Goal: Check status: Check status

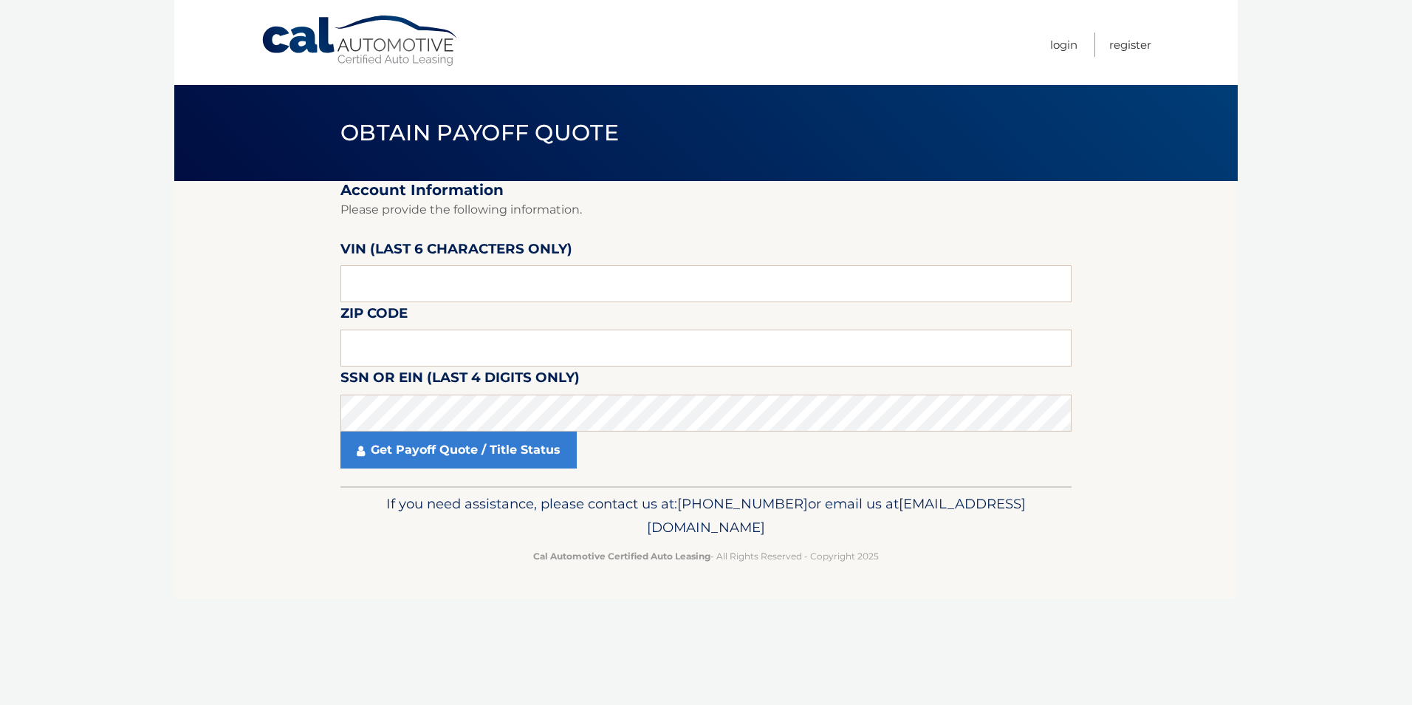
click at [1343, 131] on body "Cal Automotive Menu Login Register Obtain Payoff Quote" at bounding box center [706, 352] width 1412 height 705
click at [598, 289] on input "text" at bounding box center [706, 283] width 731 height 37
type input "N83232"
type input "14075"
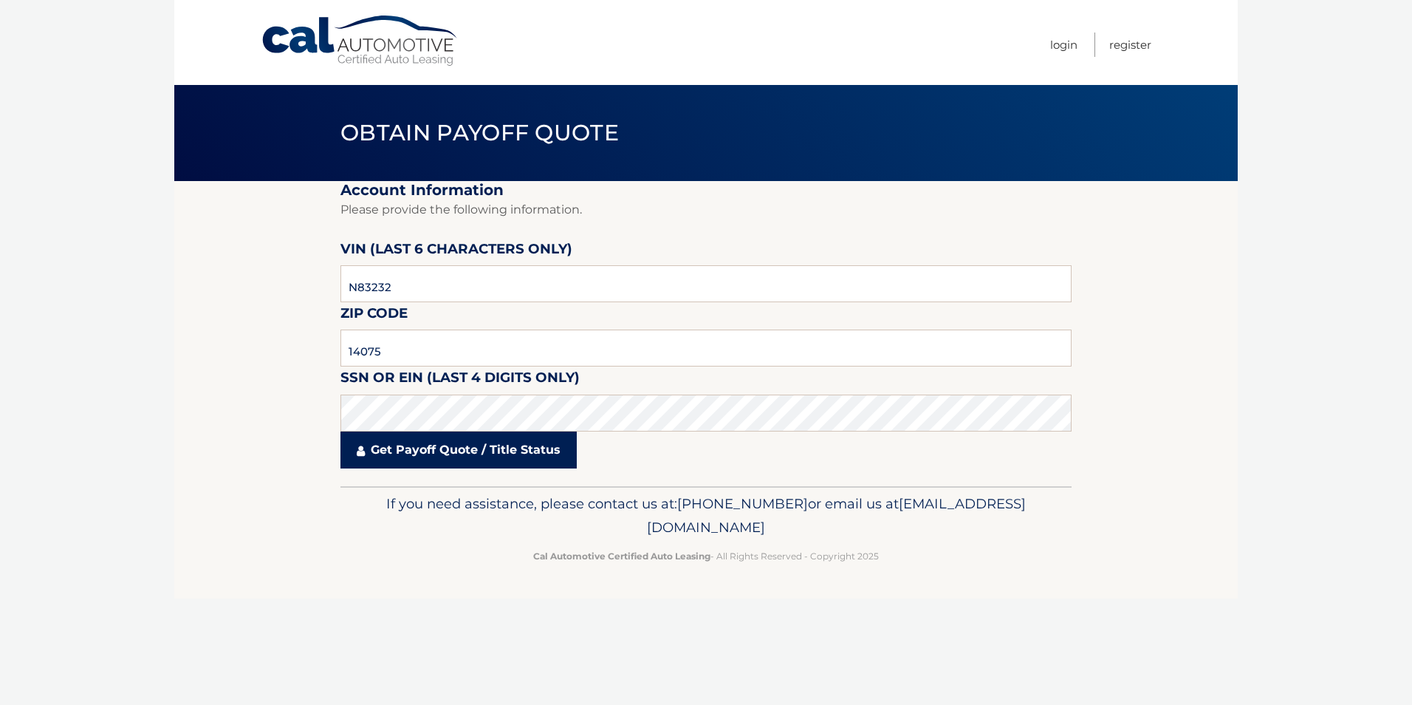
click at [455, 446] on link "Get Payoff Quote / Title Status" at bounding box center [459, 449] width 236 height 37
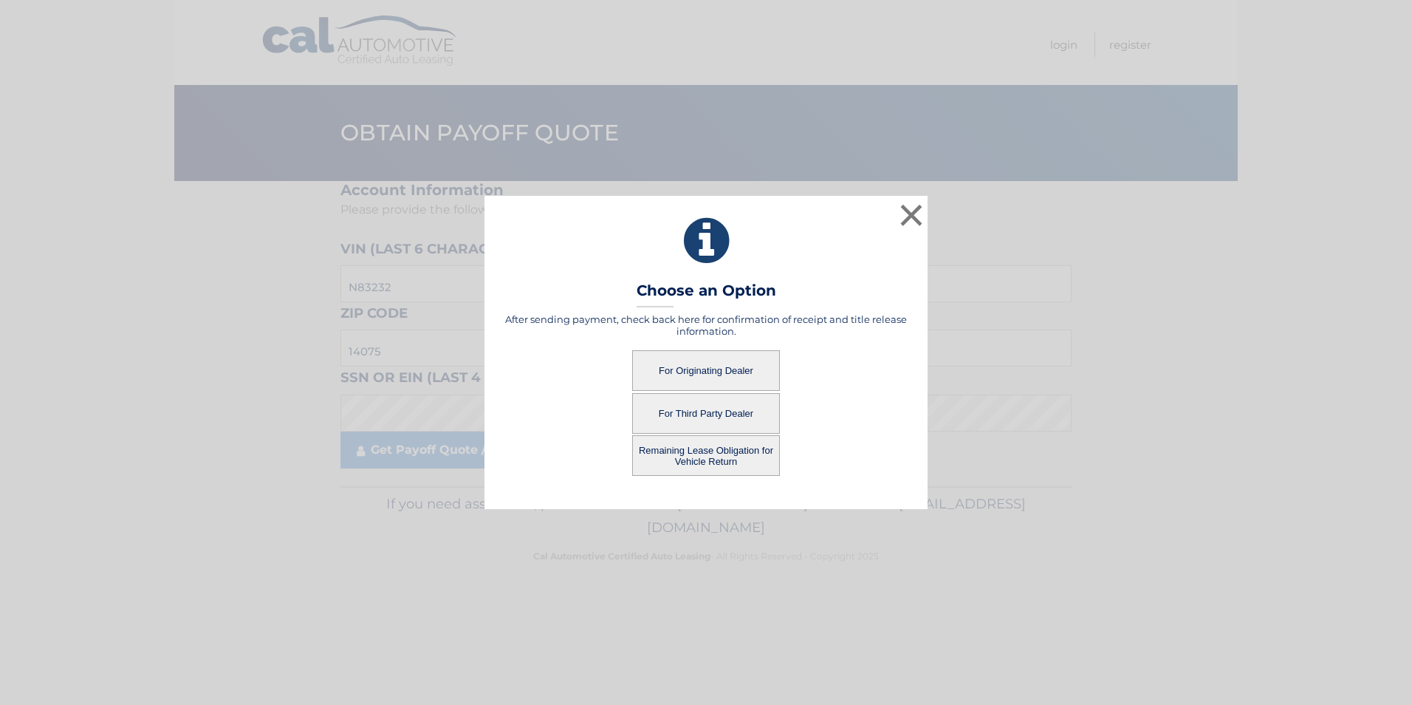
click at [730, 363] on button "For Originating Dealer" at bounding box center [706, 370] width 148 height 41
click at [734, 366] on button "For Originating Dealer" at bounding box center [706, 370] width 148 height 41
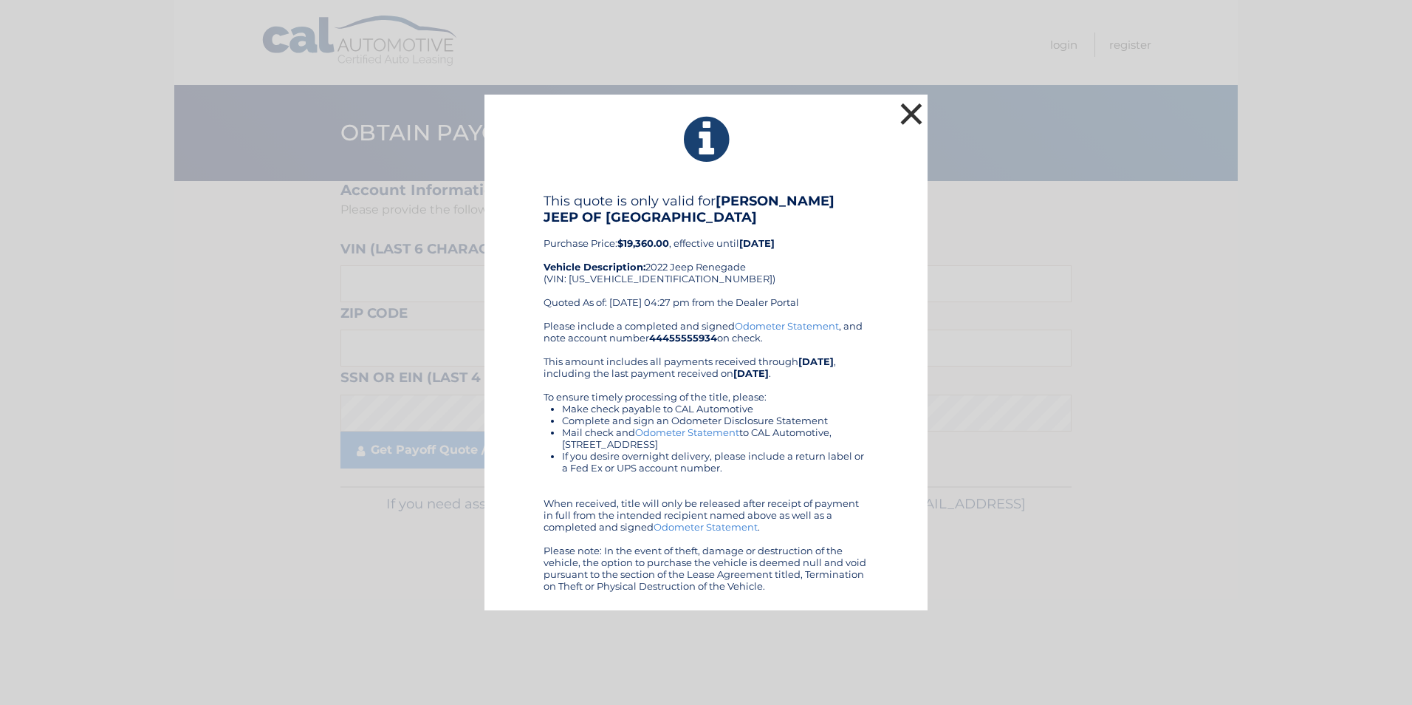
click at [912, 112] on button "×" at bounding box center [912, 114] width 30 height 30
